Goal: Transaction & Acquisition: Purchase product/service

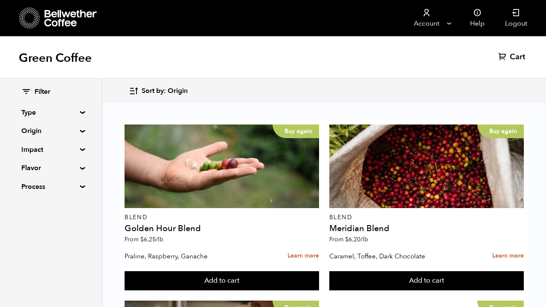
scroll to position [38, 0]
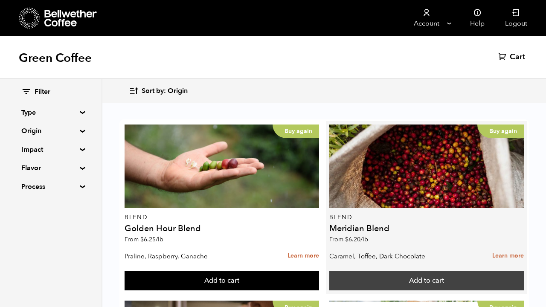
click at [319, 272] on button "Add to cart" at bounding box center [222, 282] width 195 height 20
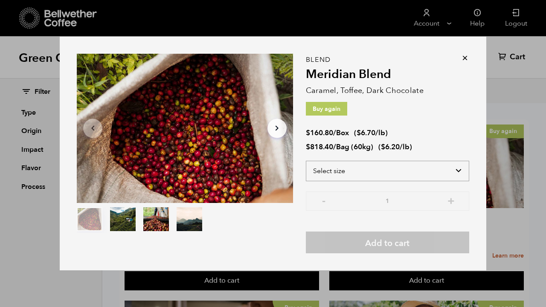
select select "bag-3"
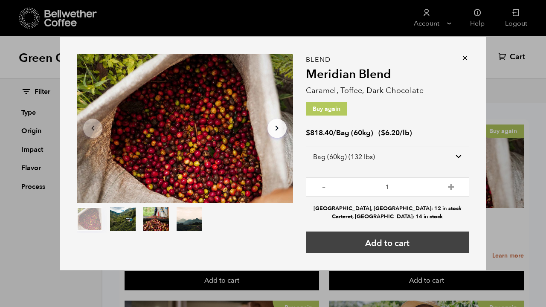
click at [365, 236] on button "Add to cart" at bounding box center [388, 243] width 164 height 22
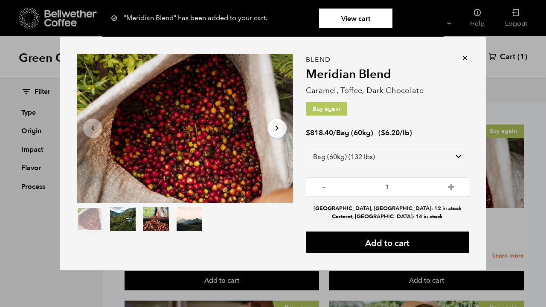
click at [465, 58] on icon at bounding box center [465, 58] width 9 height 9
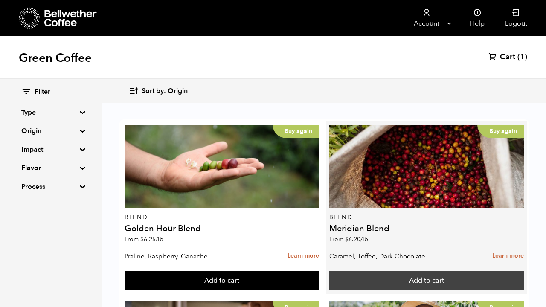
scroll to position [191, 0]
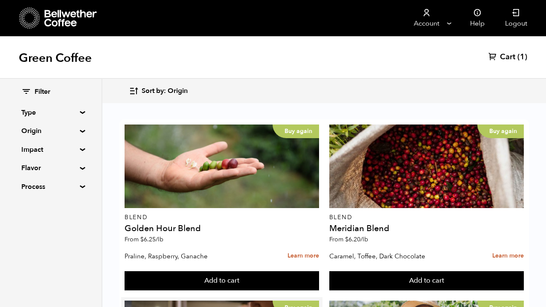
click at [227, 272] on button "Add to cart" at bounding box center [222, 282] width 195 height 20
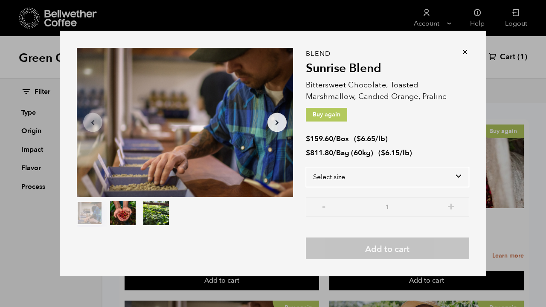
select select "bag-3"
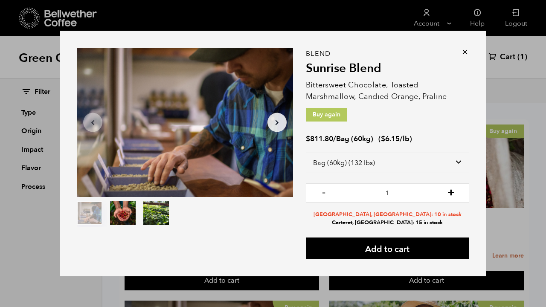
click at [454, 196] on button "+" at bounding box center [451, 192] width 11 height 9
type input "3"
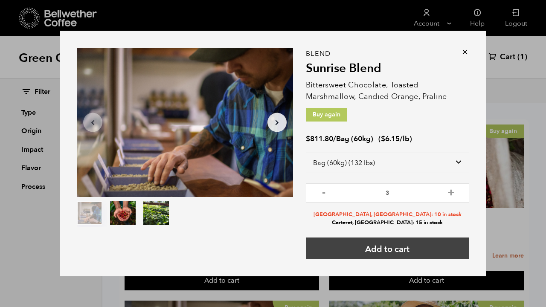
click at [403, 245] on button "Add to cart" at bounding box center [388, 249] width 164 height 22
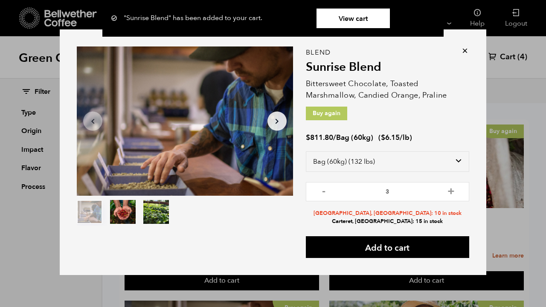
scroll to position [1, 0]
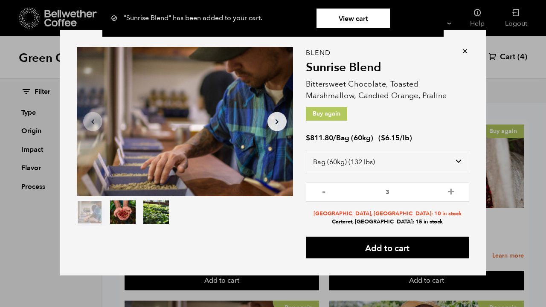
click at [464, 50] on icon at bounding box center [465, 51] width 9 height 9
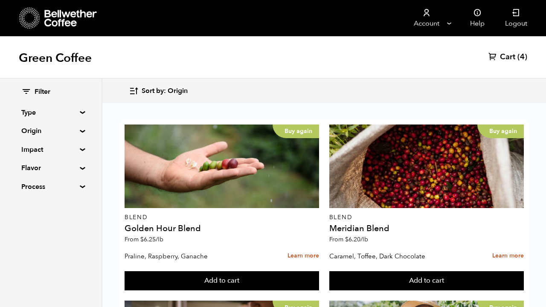
scroll to position [601, 0]
click at [319, 272] on button "Add to cart" at bounding box center [222, 282] width 195 height 20
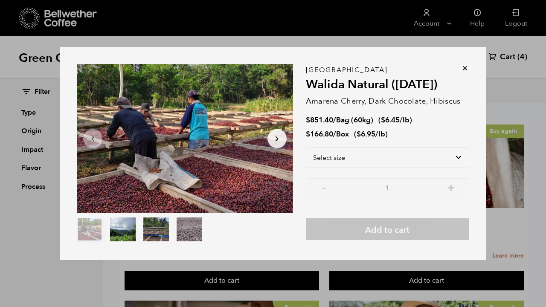
click at [465, 65] on icon at bounding box center [465, 68] width 9 height 9
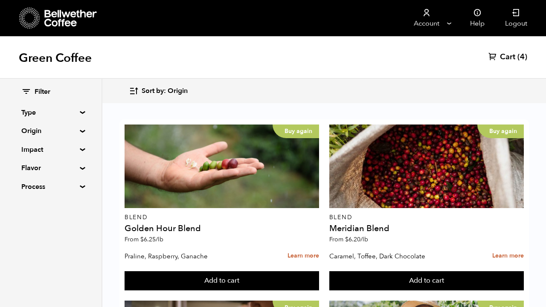
scroll to position [989, 0]
click at [319, 272] on button "Add to cart" at bounding box center [222, 282] width 195 height 20
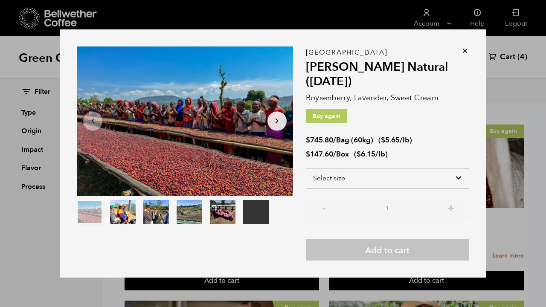
select select "bag-3"
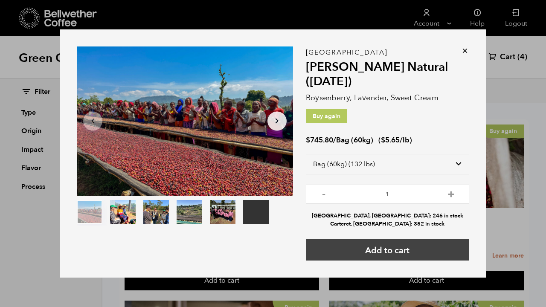
click at [386, 254] on button "Add to cart" at bounding box center [388, 250] width 164 height 22
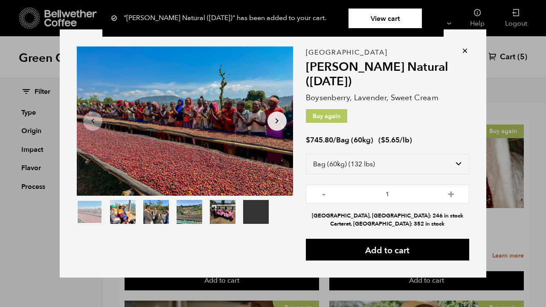
click at [468, 45] on div "Your browser does not support the video tag. Item 1 of 6 Your browser does not …" at bounding box center [273, 153] width 427 height 248
click at [466, 51] on icon at bounding box center [465, 51] width 9 height 9
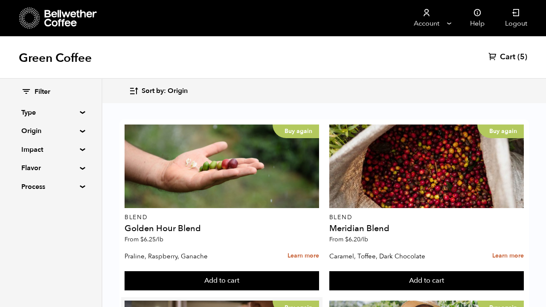
scroll to position [332, 0]
click at [78, 128] on div "Filter Type Blend Single Origin Decaf Seasonal Year Round Origin Blend Brazil B…" at bounding box center [51, 140] width 102 height 122
click at [80, 131] on summary "Origin" at bounding box center [50, 131] width 59 height 10
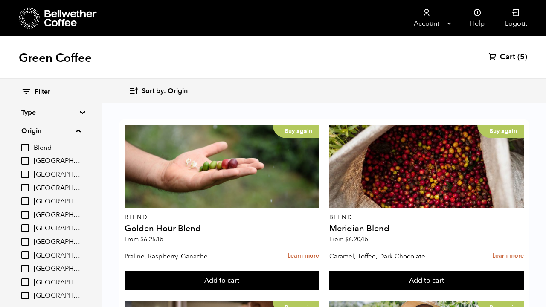
click at [26, 238] on input "[GEOGRAPHIC_DATA]" at bounding box center [25, 242] width 8 height 8
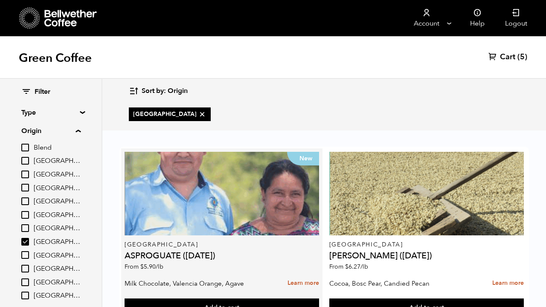
scroll to position [37, 0]
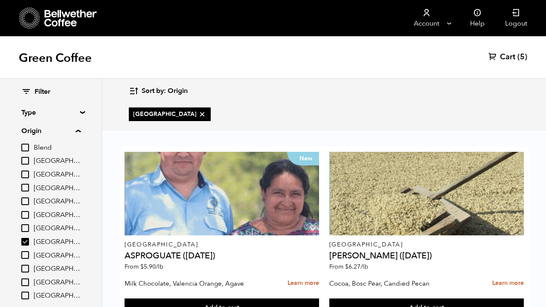
click at [28, 240] on input "[GEOGRAPHIC_DATA]" at bounding box center [25, 242] width 8 height 8
checkbox input "false"
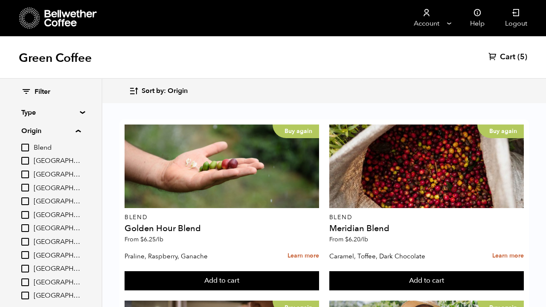
scroll to position [1070, 0]
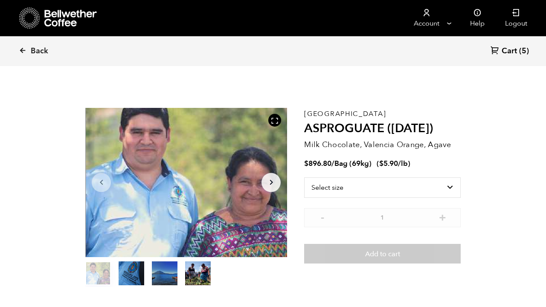
scroll to position [371, 365]
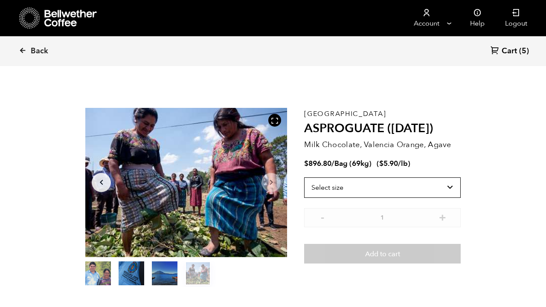
drag, startPoint x: 335, startPoint y: 194, endPoint x: 175, endPoint y: 288, distance: 185.8
click at [334, 139] on div "Guatemala ASPROGUATE (JUN 25) Milk Chocolate, Valencia Orange, Agave $ 896.80 /…" at bounding box center [382, 197] width 157 height 179
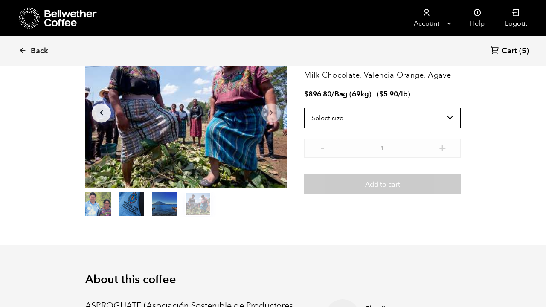
scroll to position [73, 0]
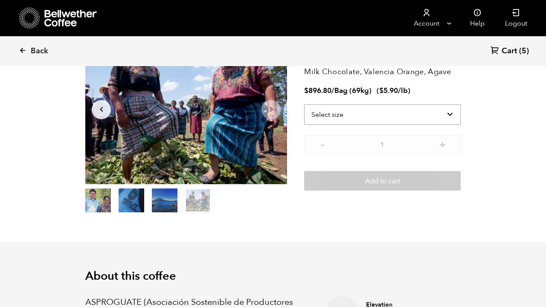
select select "bag-2"
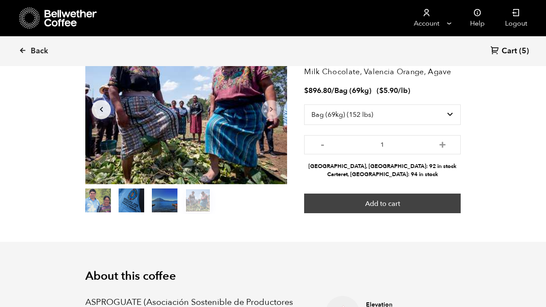
click at [379, 196] on button "Add to cart" at bounding box center [382, 204] width 157 height 20
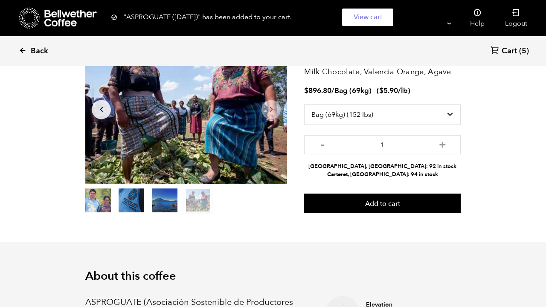
click at [36, 46] on span "Back" at bounding box center [40, 51] width 18 height 10
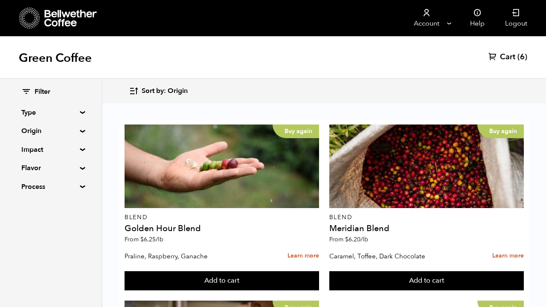
scroll to position [1419, 0]
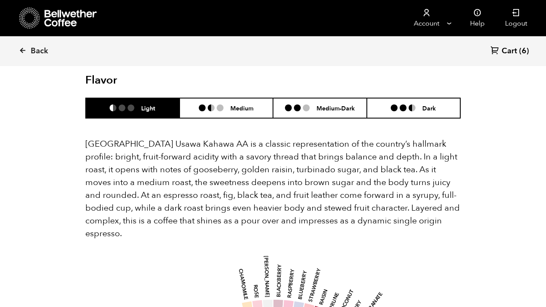
scroll to position [589, 0]
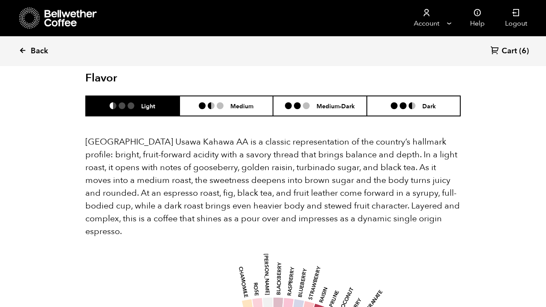
click at [36, 50] on span "Back" at bounding box center [40, 51] width 18 height 10
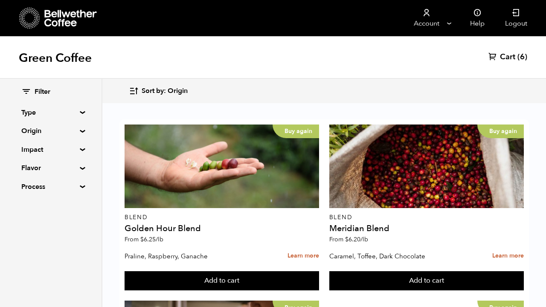
scroll to position [397, 0]
click at [515, 59] on span "Cart" at bounding box center [507, 57] width 15 height 10
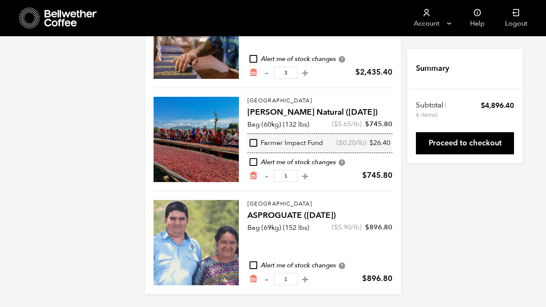
scroll to position [245, 0]
click at [253, 279] on icon "Remove from cart" at bounding box center [253, 279] width 9 height 9
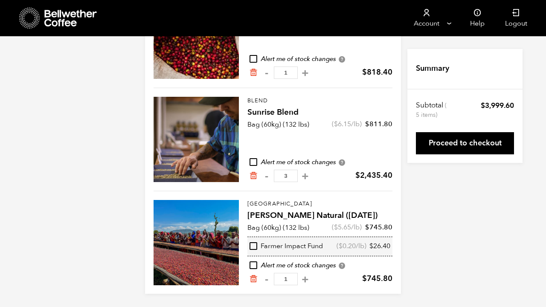
scroll to position [142, 0]
click at [67, 18] on icon at bounding box center [70, 18] width 53 height 17
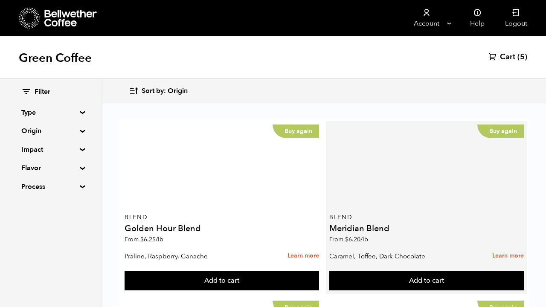
scroll to position [182, 0]
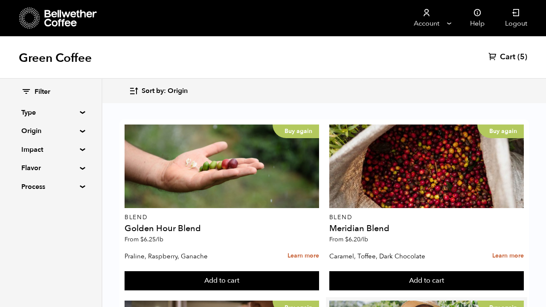
click at [319, 277] on button "Add to cart" at bounding box center [222, 282] width 195 height 20
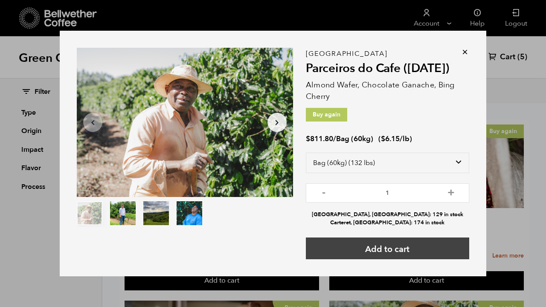
click at [395, 246] on button "Add to cart" at bounding box center [388, 249] width 164 height 22
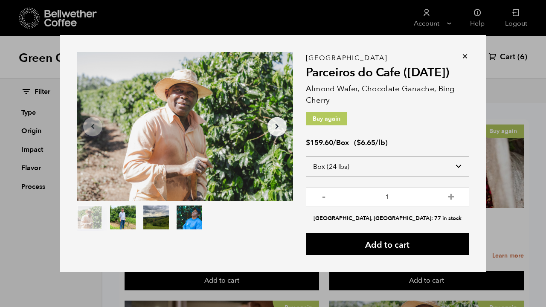
select select "bag-3"
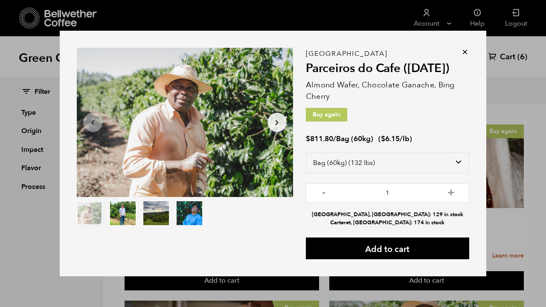
click at [468, 53] on icon at bounding box center [465, 52] width 9 height 9
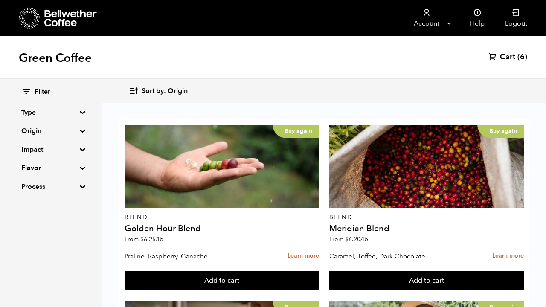
scroll to position [456, 0]
click at [499, 59] on link "Cart (6)" at bounding box center [508, 57] width 39 height 10
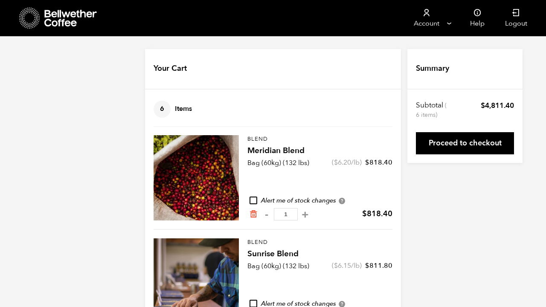
click at [64, 16] on icon at bounding box center [70, 18] width 53 height 17
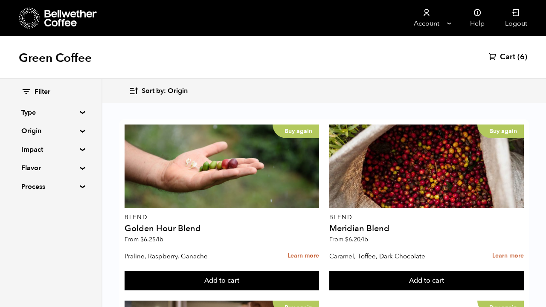
scroll to position [639, 0]
click at [238, 272] on button "Add to cart" at bounding box center [222, 282] width 195 height 20
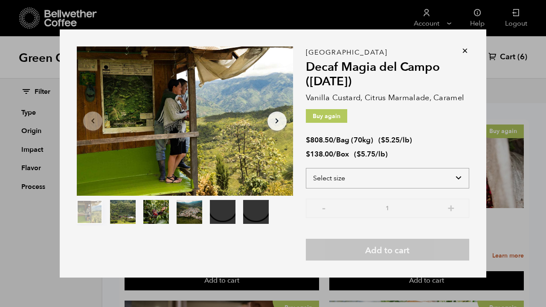
select select "bag"
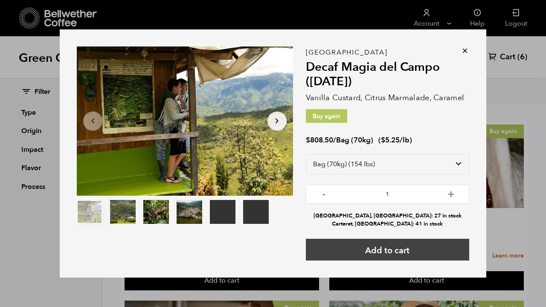
click at [390, 245] on button "Add to cart" at bounding box center [388, 250] width 164 height 22
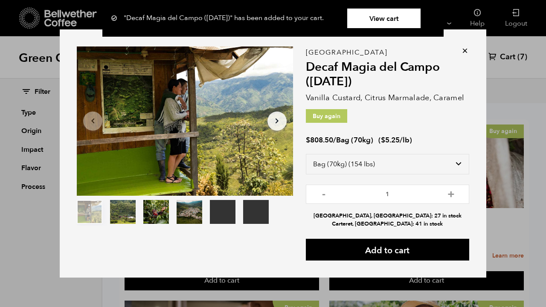
click at [466, 48] on icon at bounding box center [465, 51] width 9 height 9
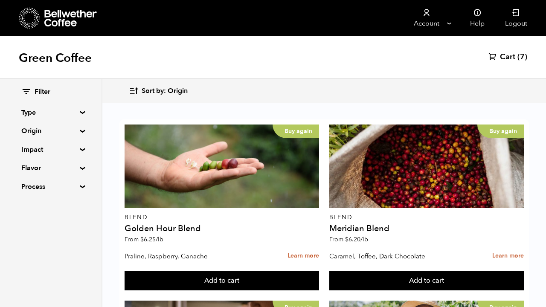
click at [510, 60] on span "Cart" at bounding box center [507, 57] width 15 height 10
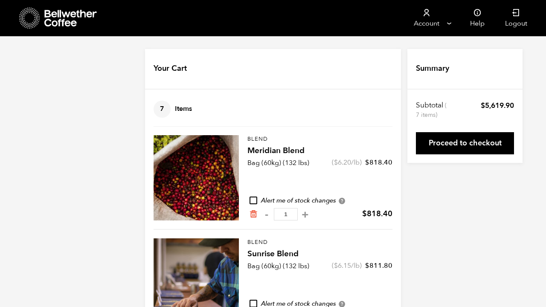
click at [66, 18] on icon at bounding box center [70, 18] width 53 height 17
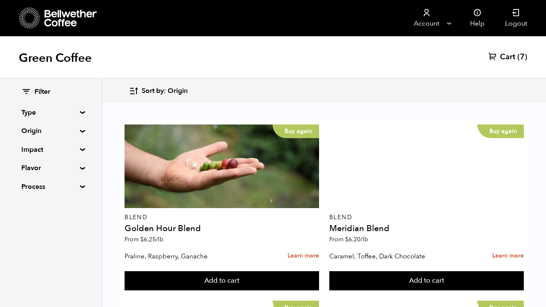
scroll to position [393, 0]
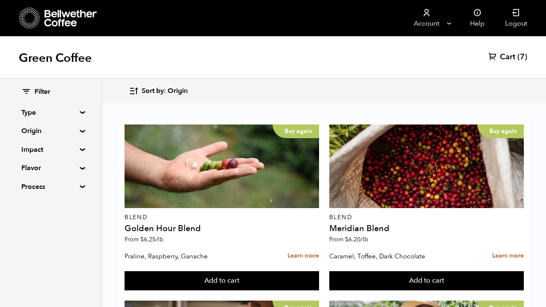
click at [319, 272] on button "Add to cart" at bounding box center [222, 282] width 195 height 20
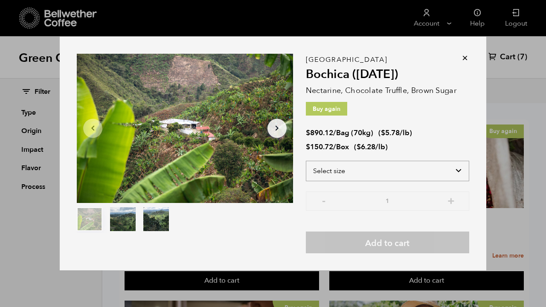
select select "bag"
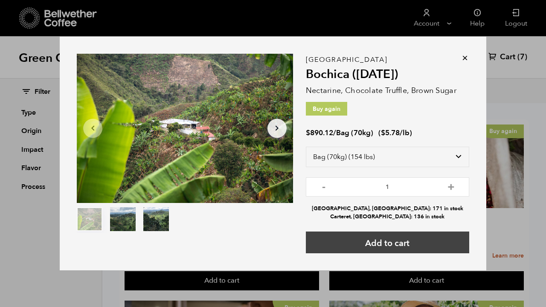
click at [388, 241] on button "Add to cart" at bounding box center [388, 243] width 164 height 22
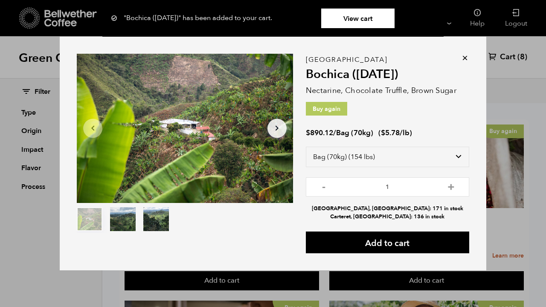
click at [461, 61] on icon at bounding box center [465, 58] width 9 height 9
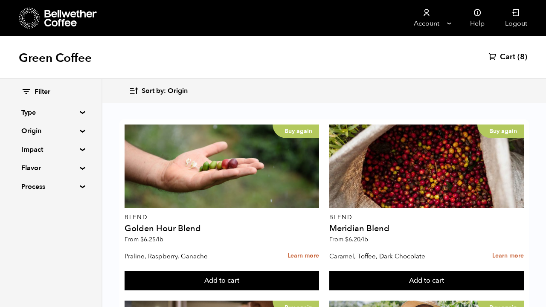
scroll to position [506, 0]
click at [513, 59] on span "Cart" at bounding box center [507, 57] width 15 height 10
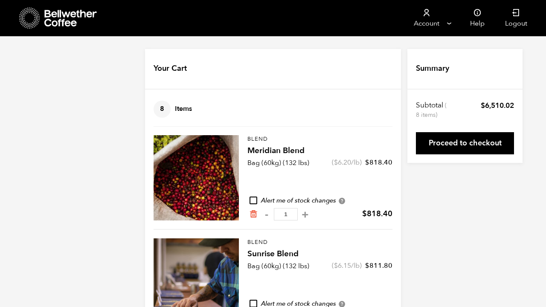
click at [64, 15] on icon at bounding box center [70, 18] width 53 height 17
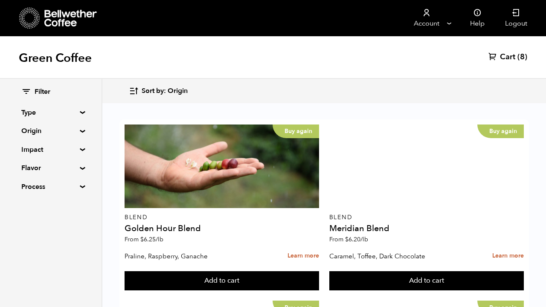
scroll to position [1065, 0]
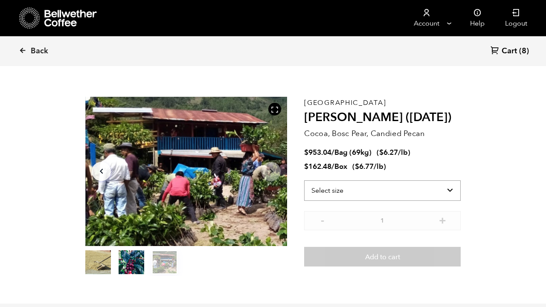
scroll to position [11, 0]
select select "bag-2"
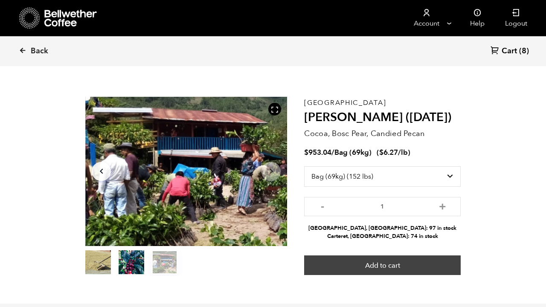
click at [354, 256] on button "Add to cart" at bounding box center [382, 266] width 157 height 20
click at [396, 256] on button "Add to cart" at bounding box center [382, 266] width 157 height 20
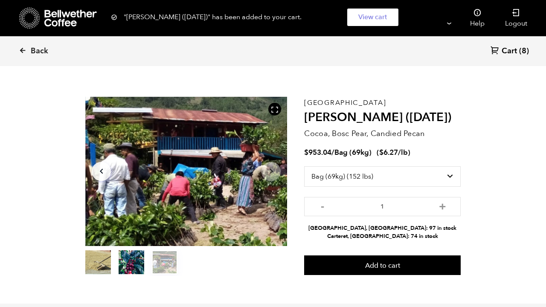
click at [529, 57] on link "Cart (8)" at bounding box center [510, 52] width 38 height 12
click at [506, 53] on span "Cart" at bounding box center [509, 51] width 15 height 10
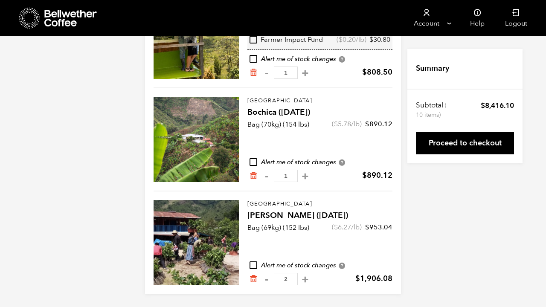
scroll to position [555, 0]
click at [267, 280] on button "-" at bounding box center [266, 279] width 11 height 9
type input "1"
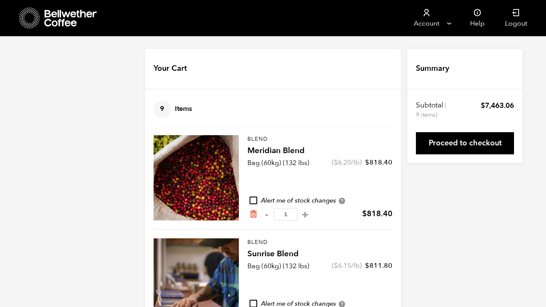
scroll to position [0, 0]
click at [57, 17] on icon at bounding box center [70, 18] width 53 height 17
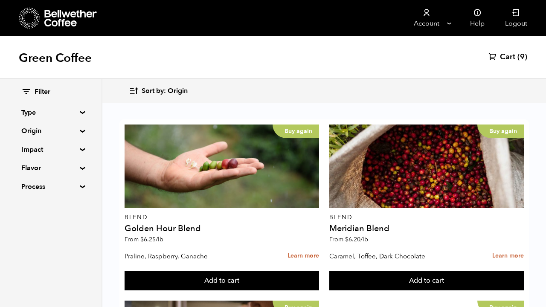
scroll to position [1419, 0]
click at [235, 278] on button "Add to cart" at bounding box center [222, 282] width 195 height 20
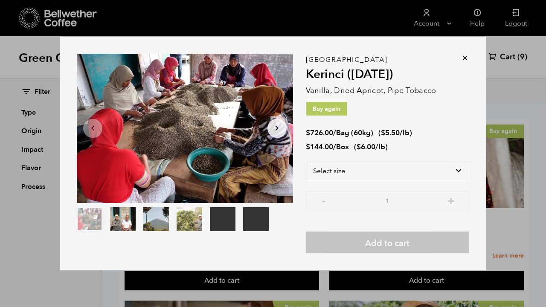
select select "bag-3"
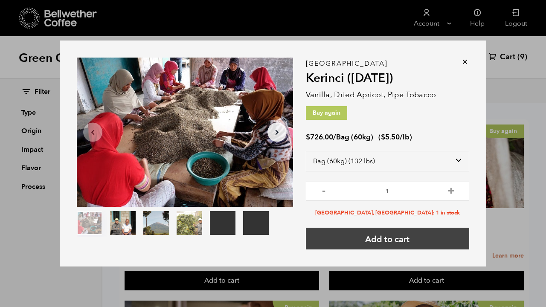
click at [377, 238] on button "Add to cart" at bounding box center [388, 239] width 164 height 22
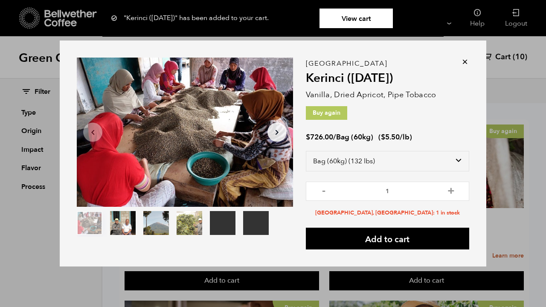
click at [466, 62] on icon at bounding box center [465, 62] width 9 height 9
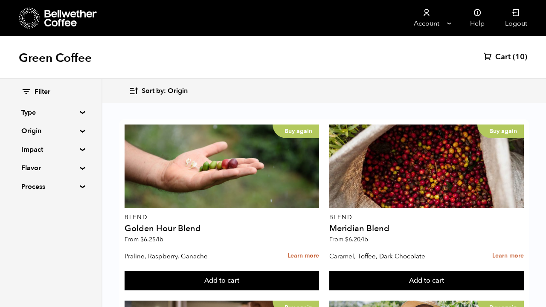
click at [512, 59] on link "Cart (10)" at bounding box center [506, 57] width 44 height 10
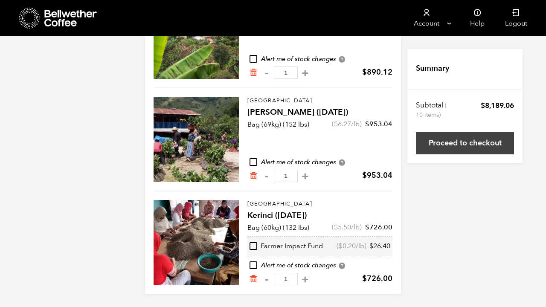
scroll to position [658, 0]
click at [485, 143] on link "Proceed to checkout" at bounding box center [465, 143] width 98 height 22
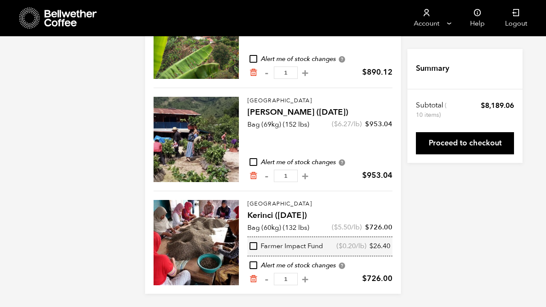
scroll to position [658, 0]
click at [255, 282] on icon "Remove from cart" at bounding box center [253, 279] width 9 height 9
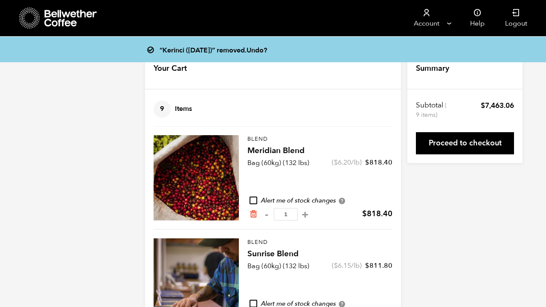
click at [65, 26] on icon at bounding box center [70, 18] width 53 height 17
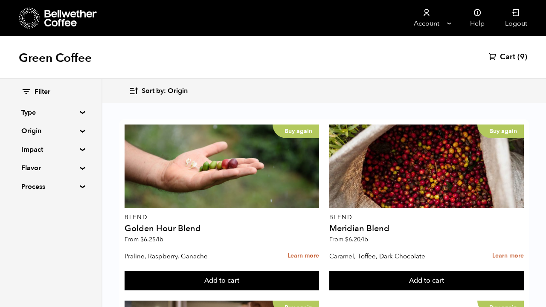
scroll to position [578, 0]
click at [319, 272] on button "Add to cart" at bounding box center [222, 282] width 195 height 20
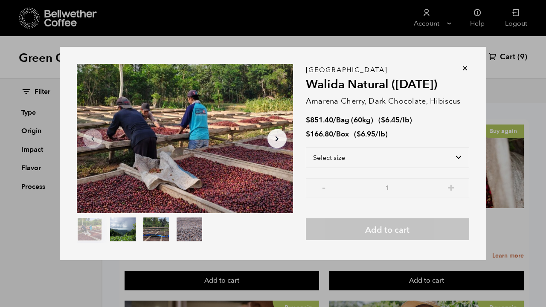
click at [464, 69] on icon at bounding box center [465, 68] width 9 height 9
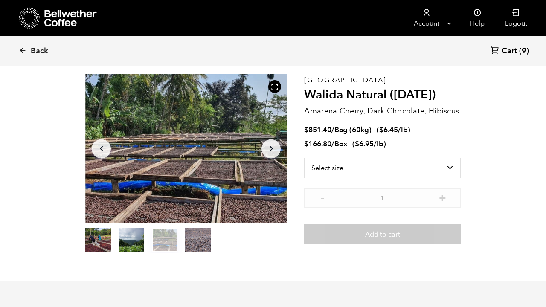
scroll to position [53, 0]
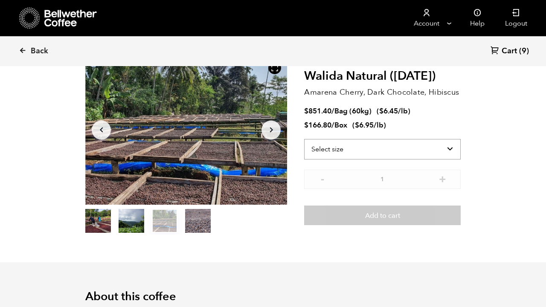
select select "box"
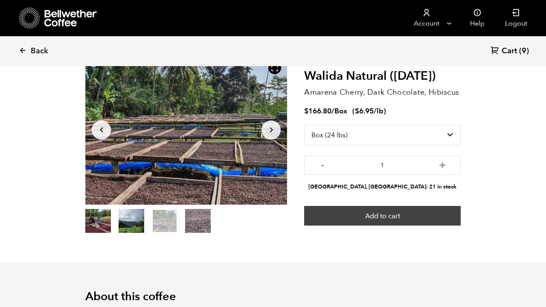
click at [406, 216] on button "Add to cart" at bounding box center [382, 216] width 157 height 20
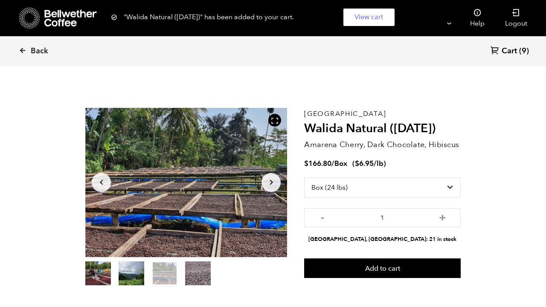
scroll to position [0, 0]
click at [38, 47] on span "Back" at bounding box center [40, 51] width 18 height 10
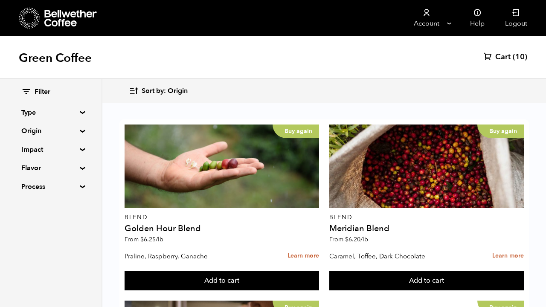
scroll to position [1115, 0]
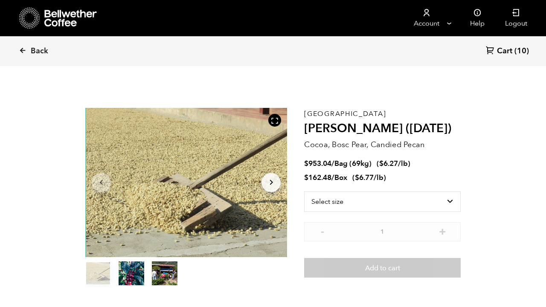
scroll to position [371, 365]
select select "bag-2"
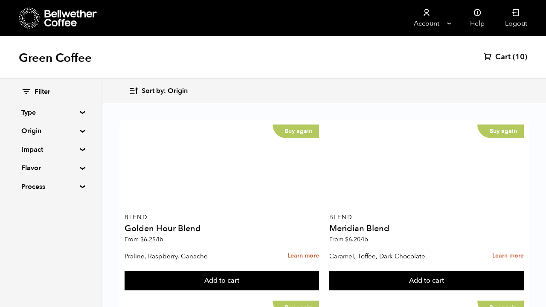
scroll to position [1419, 0]
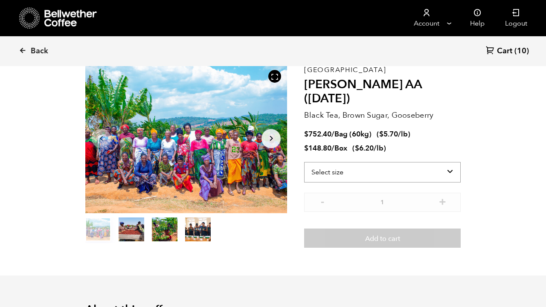
select select "box"
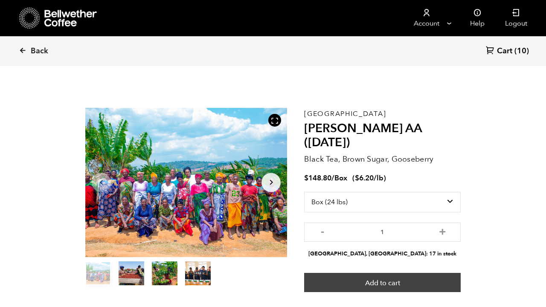
click at [361, 273] on button "Add to cart" at bounding box center [382, 283] width 157 height 20
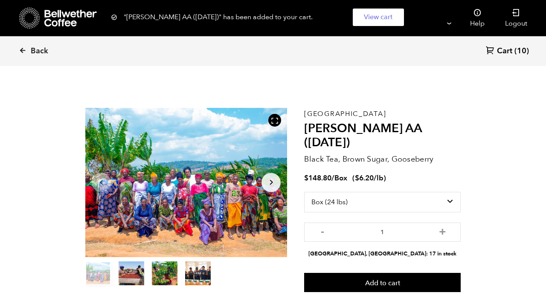
click at [399, 128] on h2 "[PERSON_NAME] AA ([DATE])" at bounding box center [382, 136] width 157 height 29
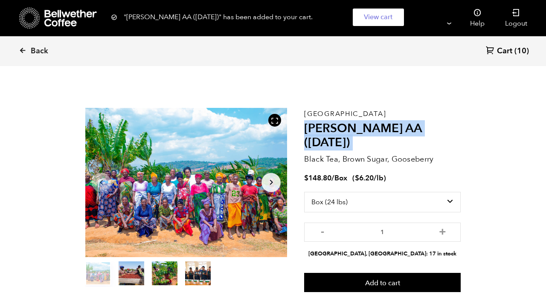
click at [399, 128] on h2 "[PERSON_NAME] AA ([DATE])" at bounding box center [382, 136] width 157 height 29
click at [406, 128] on h2 "[PERSON_NAME] AA ([DATE])" at bounding box center [382, 136] width 157 height 29
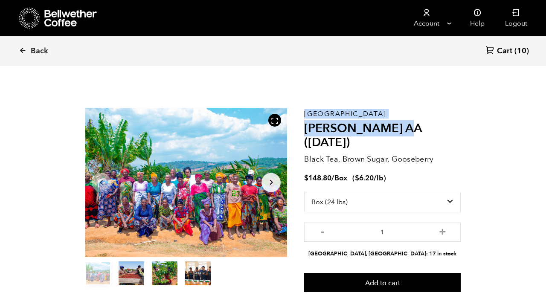
drag, startPoint x: 409, startPoint y: 128, endPoint x: 302, endPoint y: 113, distance: 108.6
click at [302, 113] on section "Item 1 of 4 Arrow Left Arrow Right item 0 item 1 item 2 item 3 Item 1 of 4 "Usa…" at bounding box center [273, 200] width 418 height 240
copy section "Item 1 of 4 Arrow Left Arrow Right item 0 item 1 item 2 item 3 Item 1 of 4 "Usa…"
click at [505, 49] on span "Cart" at bounding box center [504, 51] width 15 height 10
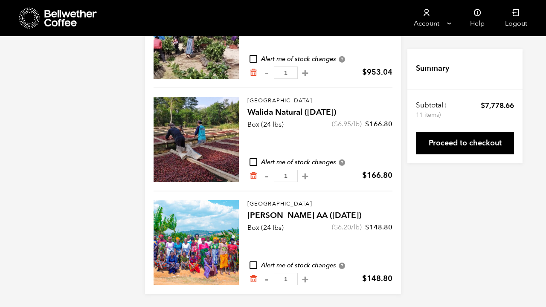
scroll to position [762, 0]
click at [264, 100] on p "[GEOGRAPHIC_DATA]" at bounding box center [320, 101] width 145 height 9
click at [215, 127] on div at bounding box center [196, 139] width 85 height 85
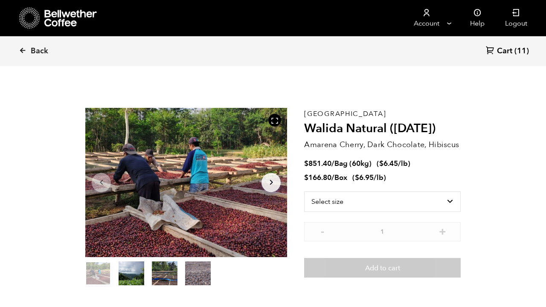
scroll to position [371, 365]
drag, startPoint x: 384, startPoint y: 198, endPoint x: 400, endPoint y: 169, distance: 32.8
click at [400, 169] on div "East Java Walida Natural (JAN 25) Amarena Cherry, Dark Chocolate, Hibiscus $ 85…" at bounding box center [382, 197] width 157 height 179
select select "bag-3"
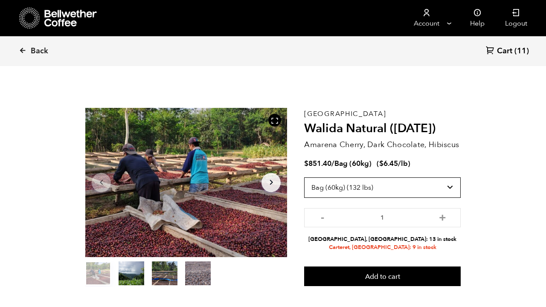
scroll to position [0, 0]
click at [511, 52] on span "Cart" at bounding box center [504, 51] width 15 height 10
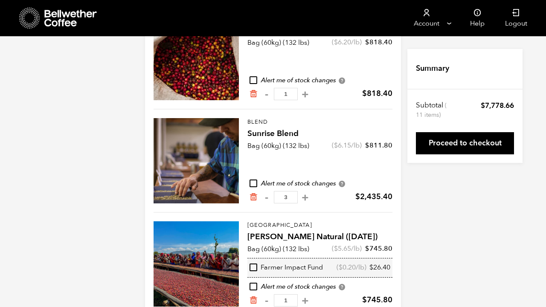
scroll to position [132, 0]
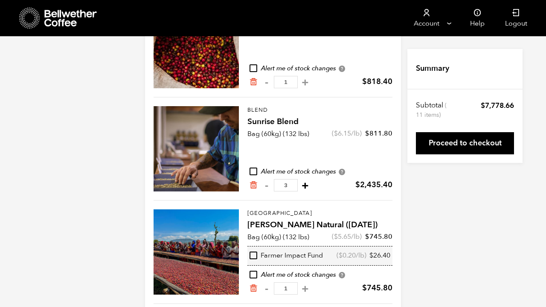
click at [301, 185] on button "+" at bounding box center [305, 185] width 11 height 9
type input "4"
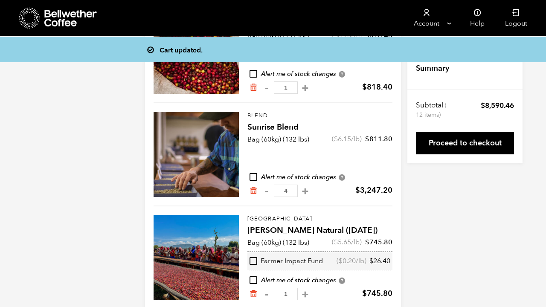
scroll to position [126, 0]
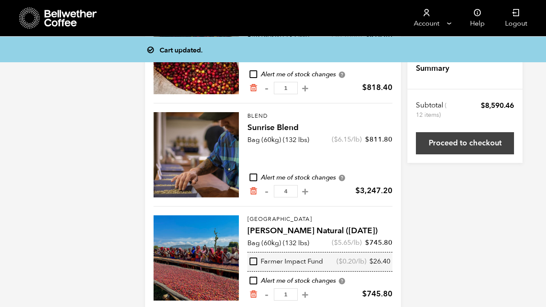
click at [448, 148] on link "Proceed to checkout" at bounding box center [465, 143] width 98 height 22
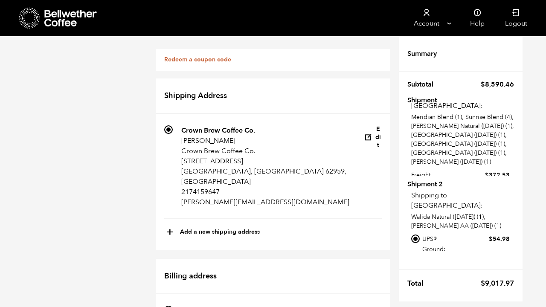
scroll to position [30, 0]
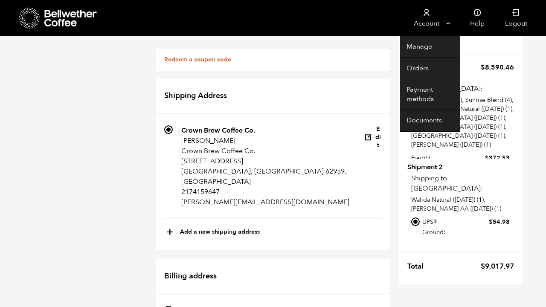
click at [439, 22] on link "Account" at bounding box center [426, 18] width 53 height 36
click at [416, 64] on link "Orders" at bounding box center [430, 69] width 60 height 22
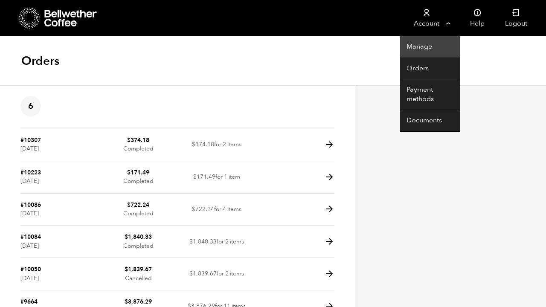
click at [428, 50] on link "Manage" at bounding box center [430, 47] width 60 height 22
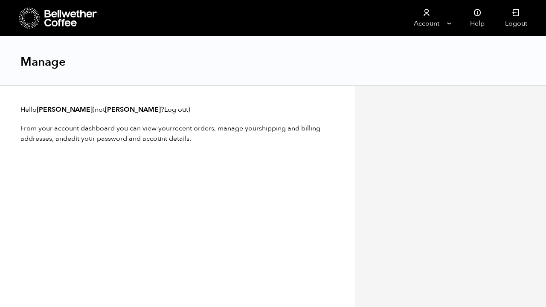
click at [74, 16] on icon at bounding box center [70, 18] width 53 height 17
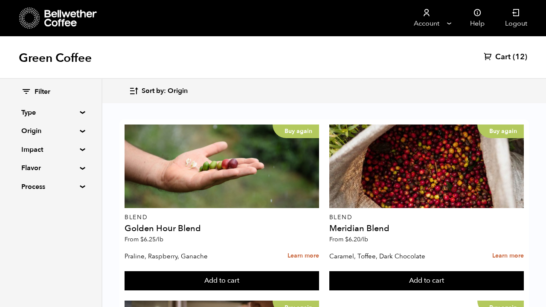
scroll to position [37, 0]
click at [515, 61] on span "(12)" at bounding box center [520, 57] width 15 height 10
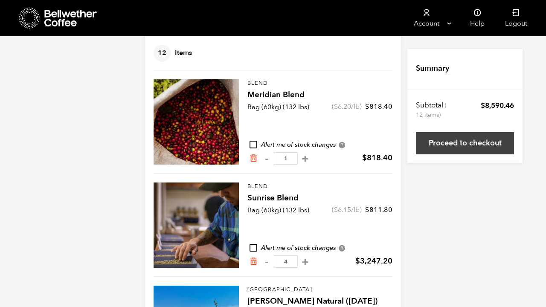
scroll to position [58, 0]
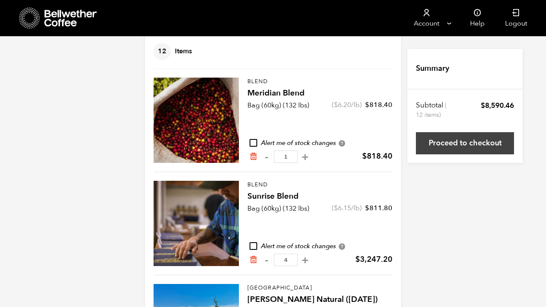
click at [469, 140] on link "Proceed to checkout" at bounding box center [465, 143] width 98 height 22
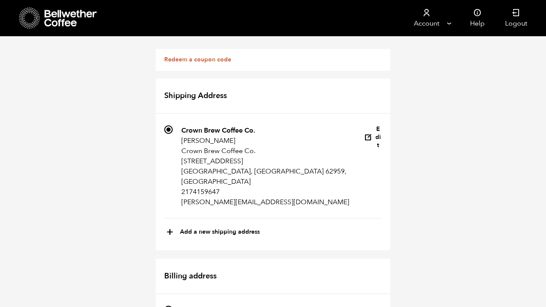
scroll to position [1172, 0]
